Goal: Transaction & Acquisition: Obtain resource

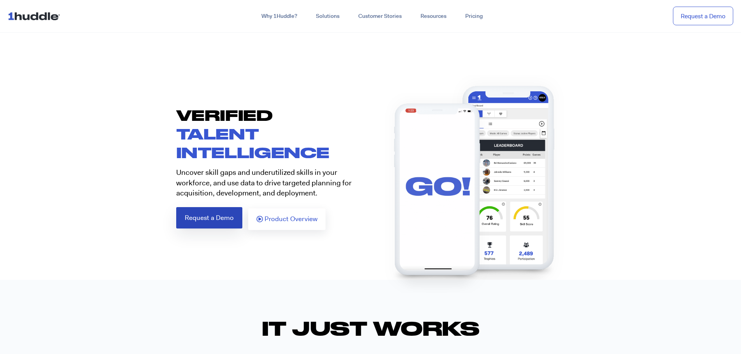
click at [193, 228] on link "Request a Demo" at bounding box center [209, 217] width 66 height 21
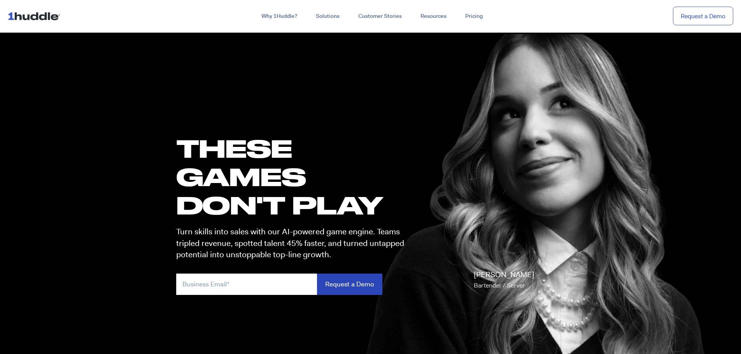
click at [369, 295] on input "Request a Demo" at bounding box center [349, 284] width 65 height 21
click at [368, 291] on input "Request a Demo" at bounding box center [349, 284] width 65 height 21
click at [355, 287] on input "Request a Demo" at bounding box center [349, 284] width 65 height 21
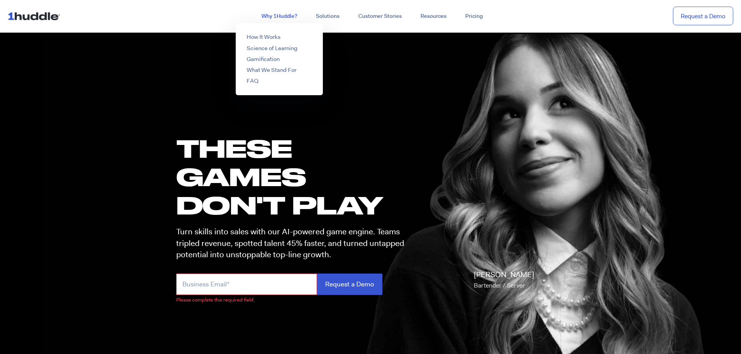
click at [266, 12] on link "Why 1Huddle?" at bounding box center [279, 16] width 54 height 14
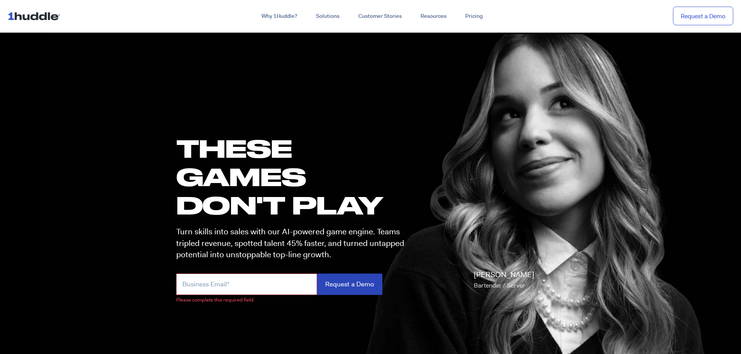
click at [353, 291] on input "Request a Demo" at bounding box center [349, 284] width 65 height 21
click at [283, 292] on input "email" at bounding box center [246, 284] width 141 height 21
